Goal: Task Accomplishment & Management: Manage account settings

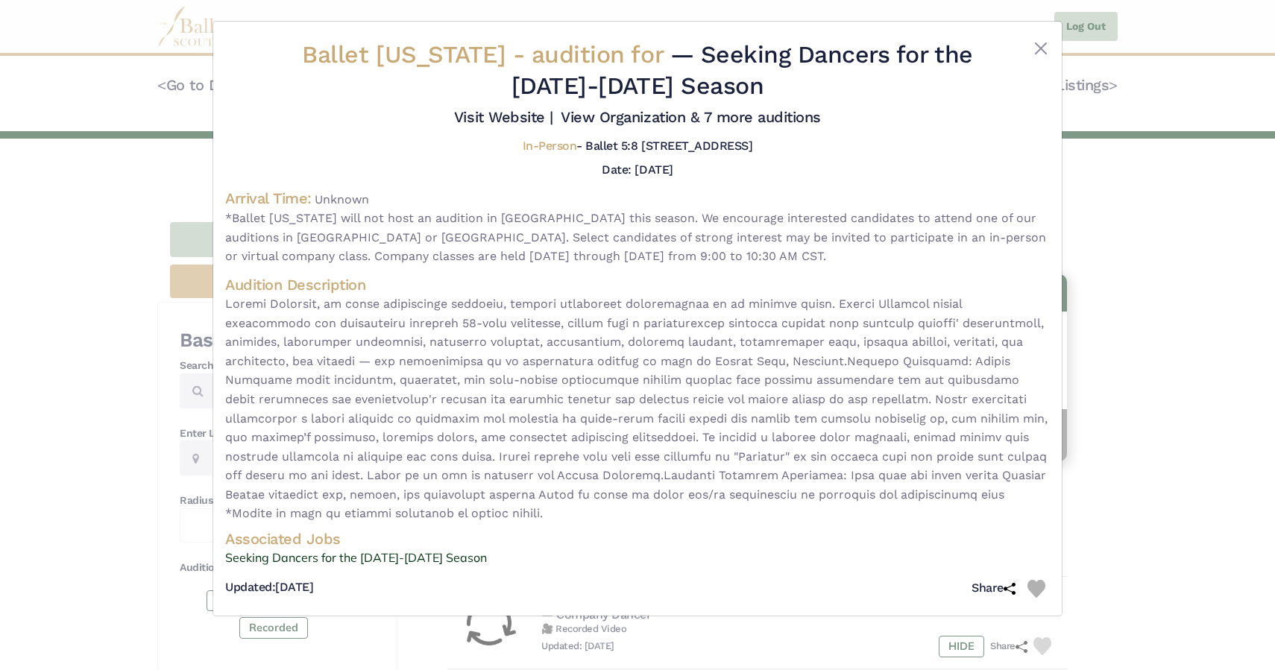
scroll to position [216, 0]
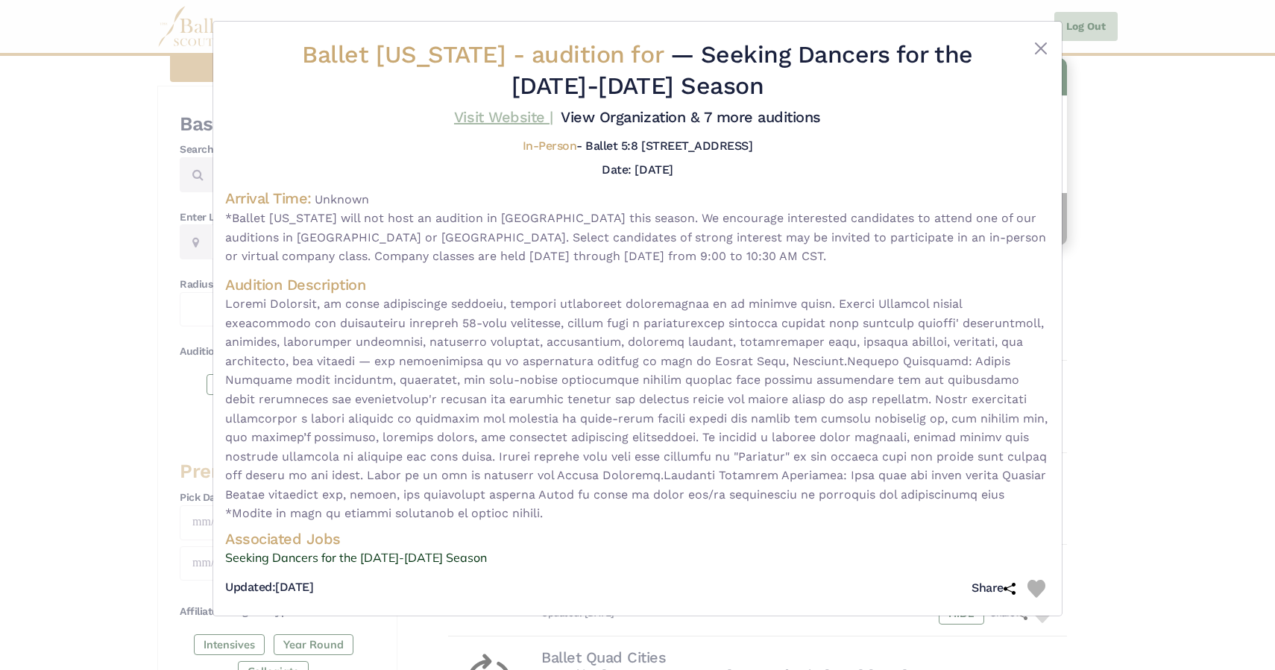
click at [493, 114] on link "Visit Website |" at bounding box center [503, 117] width 99 height 18
click at [1039, 43] on button "Close" at bounding box center [1041, 49] width 18 height 18
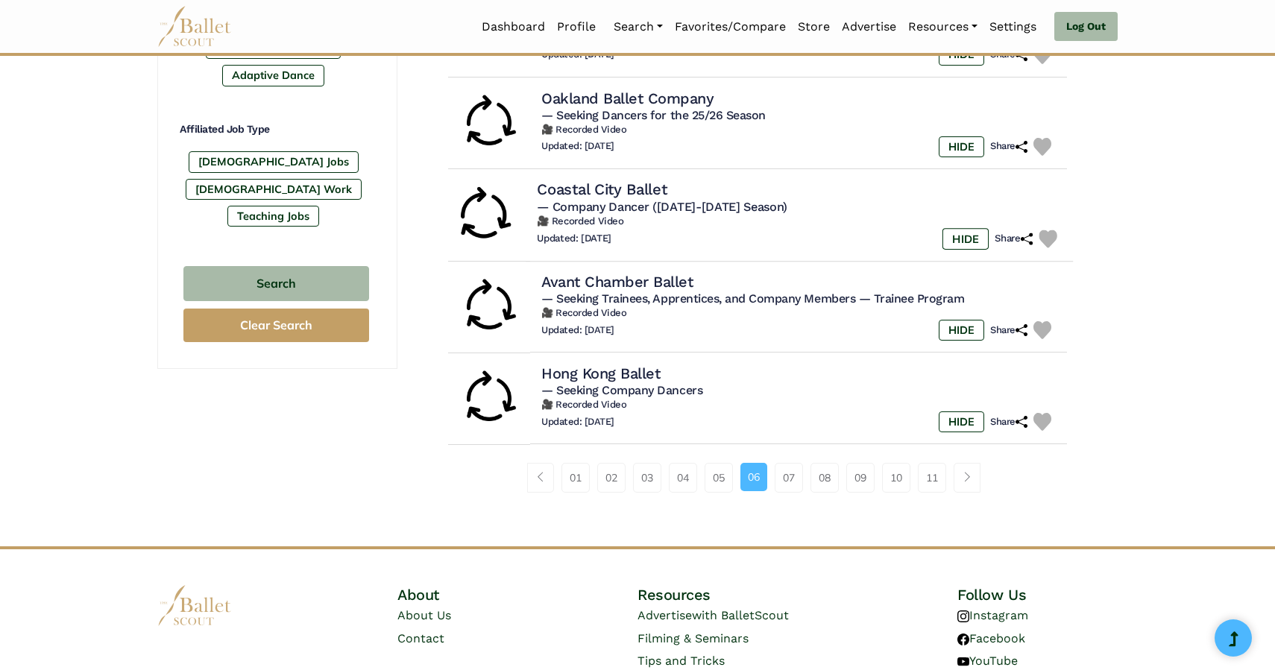
scroll to position [866, 0]
click at [790, 491] on link "07" at bounding box center [789, 479] width 28 height 30
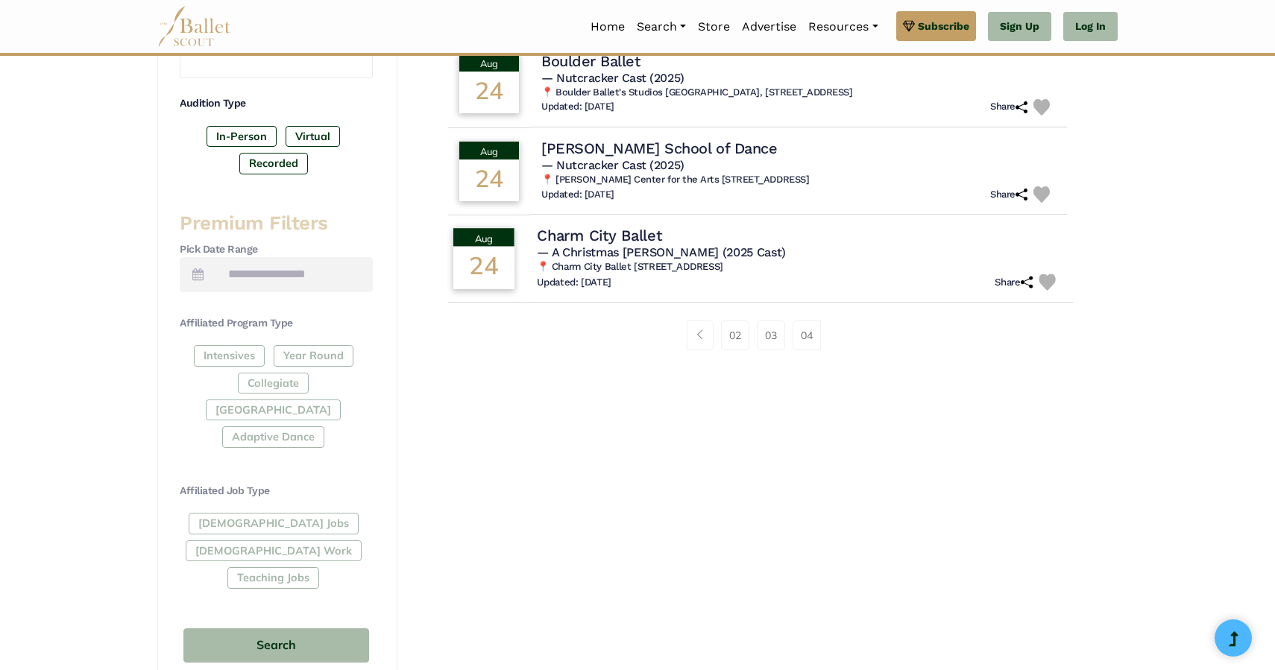
scroll to position [469, 0]
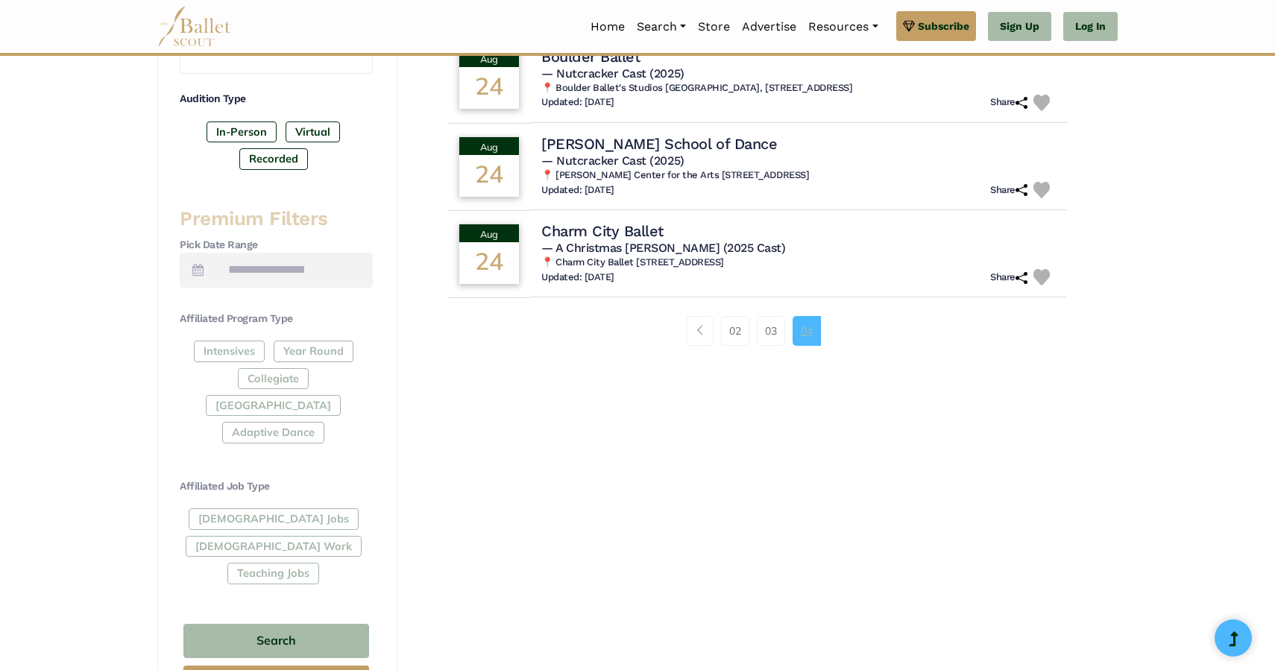
click at [808, 338] on link "04" at bounding box center [807, 331] width 28 height 30
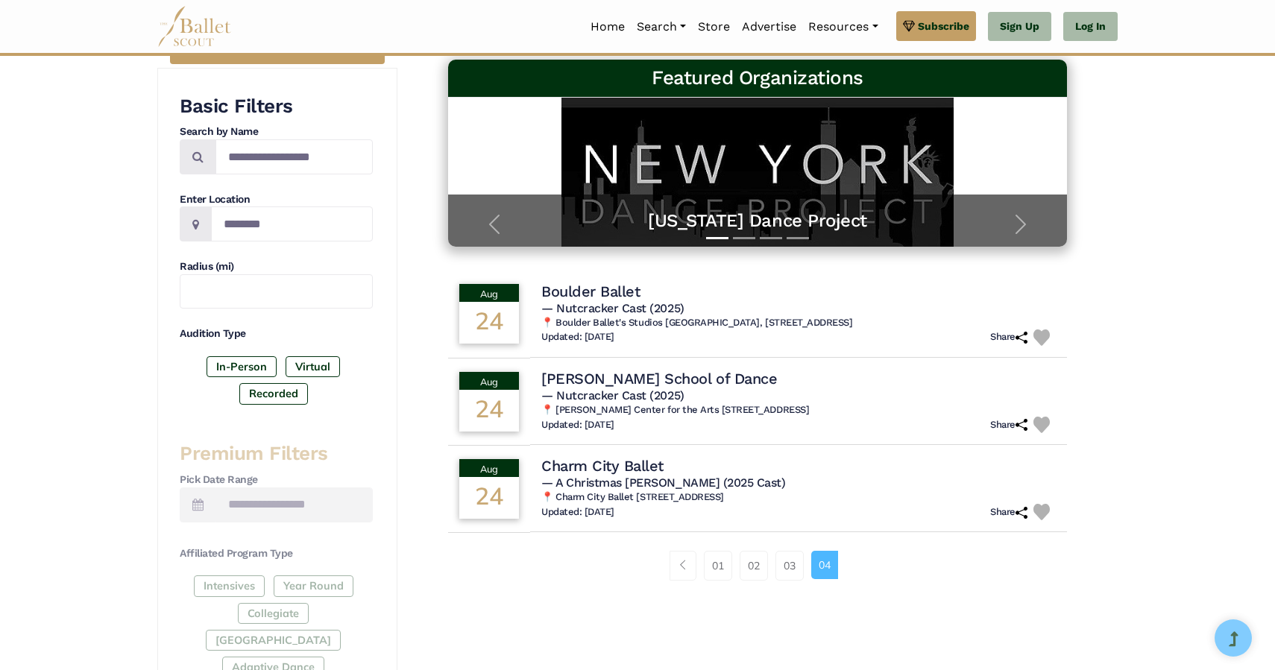
scroll to position [235, 0]
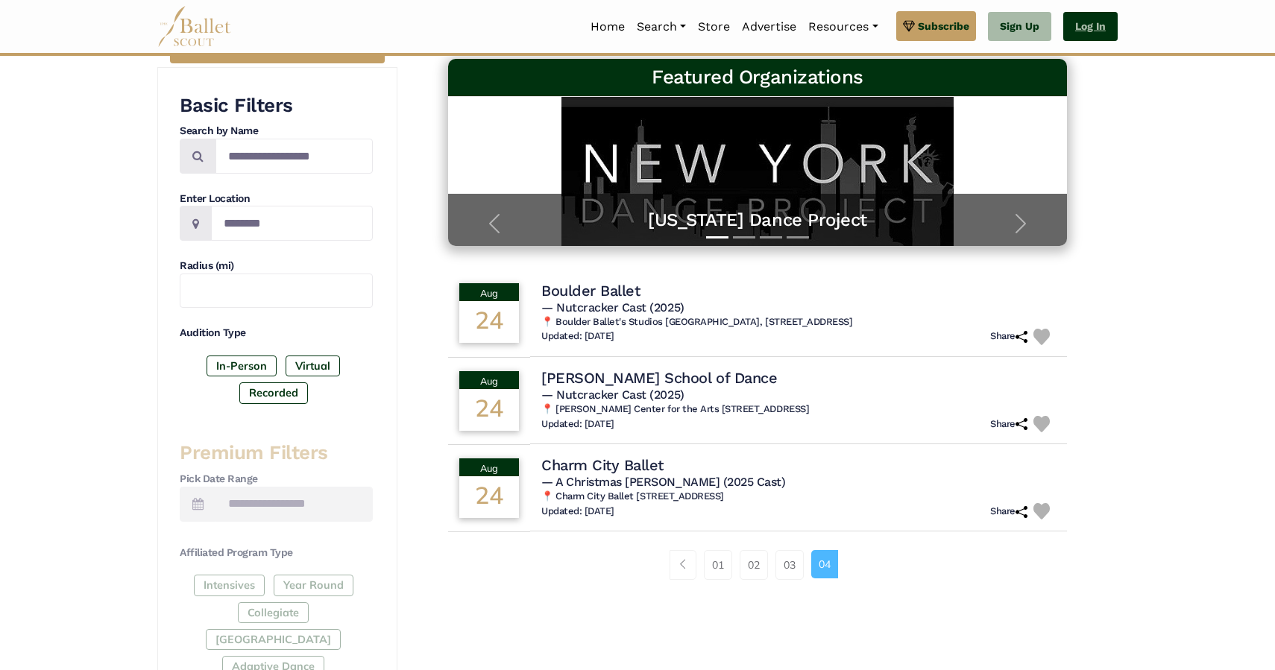
click at [1101, 23] on link "Log In" at bounding box center [1090, 27] width 54 height 30
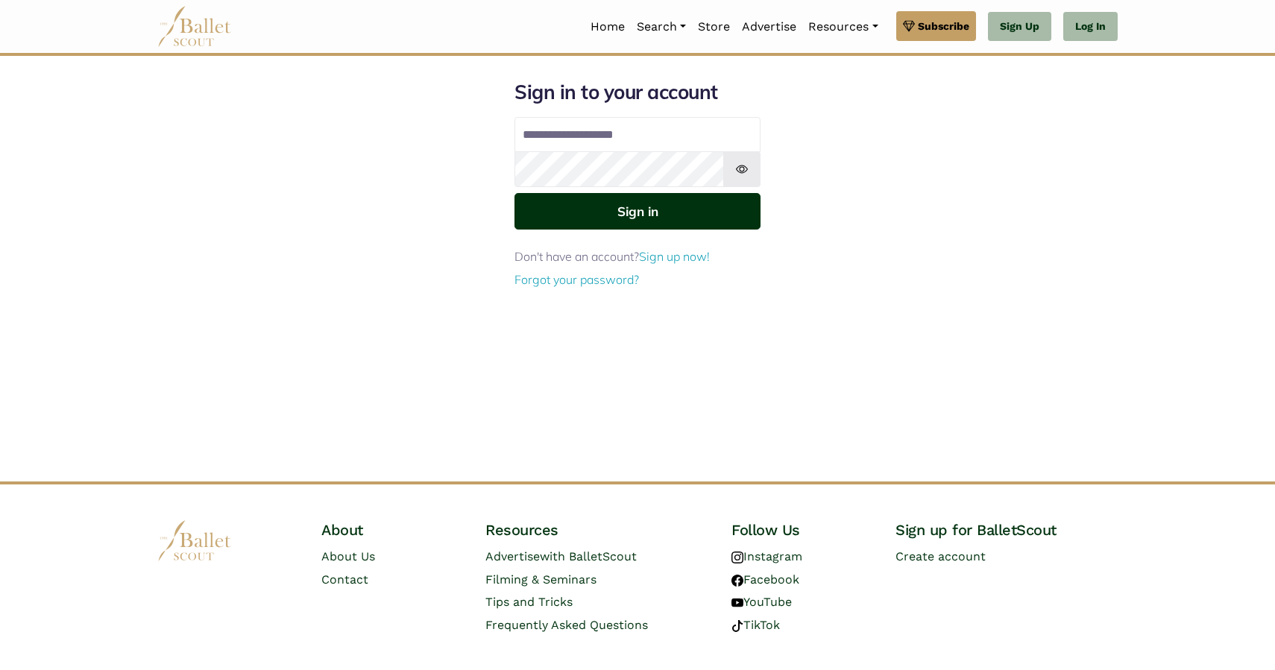
type input "**********"
click at [679, 215] on button "Sign in" at bounding box center [637, 211] width 246 height 37
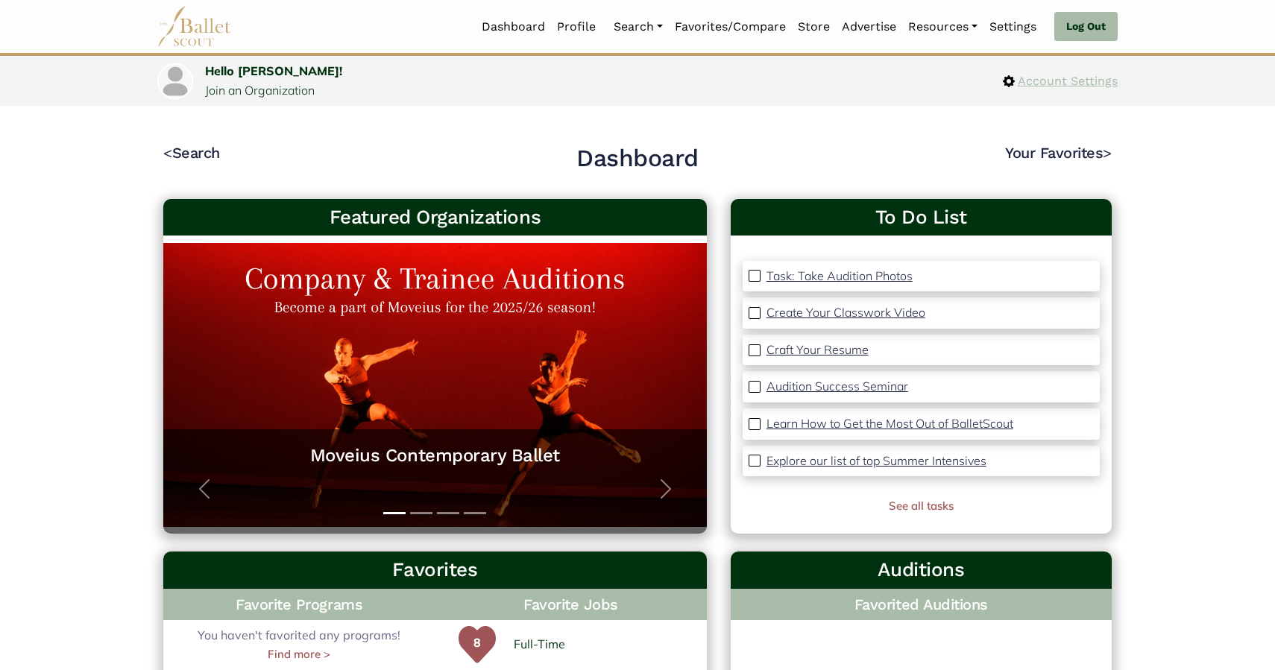
click at [1061, 81] on span "Account Settings" at bounding box center [1066, 81] width 103 height 19
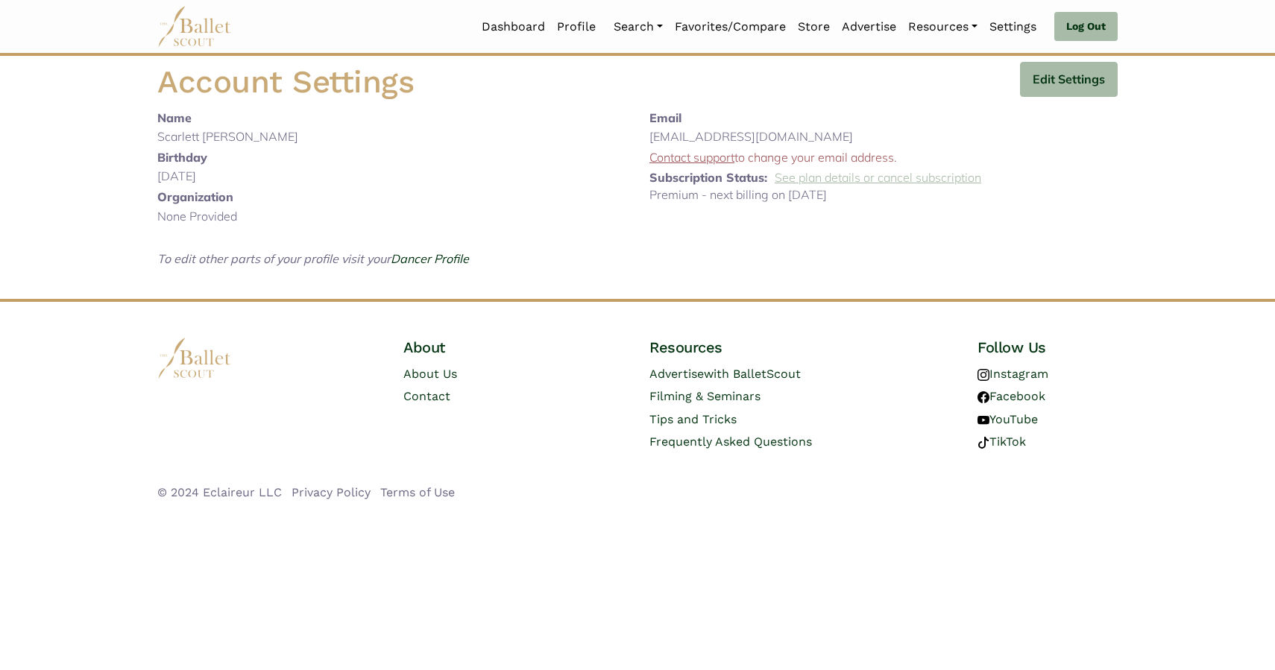
click at [902, 185] on link "See plan details or cancel subscription" at bounding box center [878, 177] width 207 height 15
